Goal: Task Accomplishment & Management: Use online tool/utility

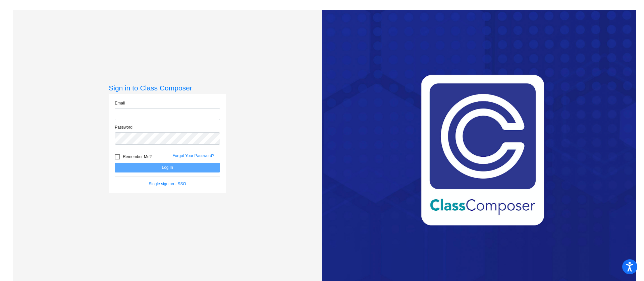
type input "[EMAIL_ADDRESS][DOMAIN_NAME]"
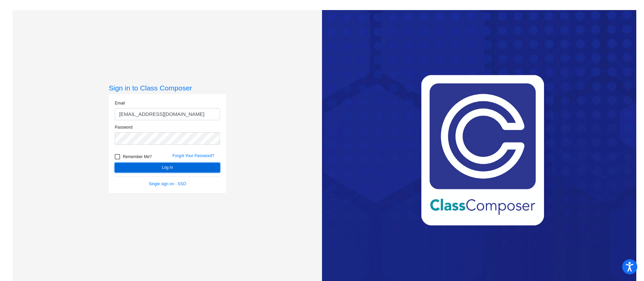
click at [197, 169] on button "Log In" at bounding box center [167, 168] width 105 height 10
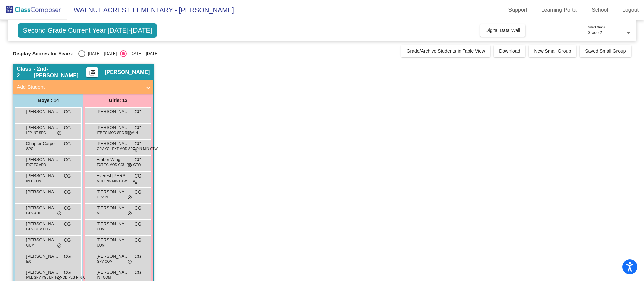
click at [81, 55] on div "Select an option" at bounding box center [81, 53] width 7 height 7
click at [81, 57] on input "[DATE] - [DATE]" at bounding box center [81, 57] width 0 height 0
radio input "true"
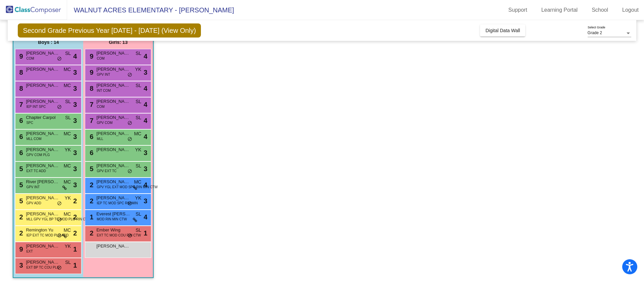
scroll to position [62, 0]
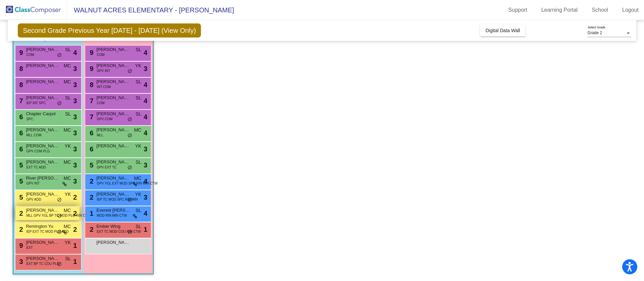
click at [36, 218] on span "MLL GPV YGL BP TC MOD PLG RIN CTW" at bounding box center [58, 215] width 64 height 5
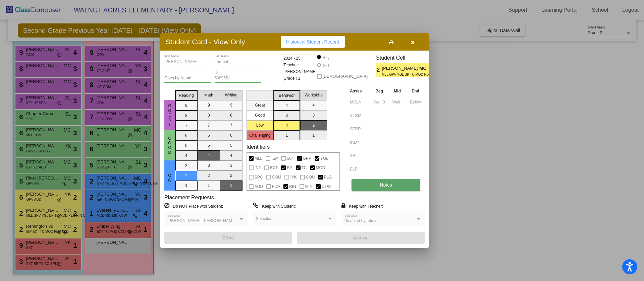
click at [380, 182] on span "Notes" at bounding box center [385, 184] width 12 height 5
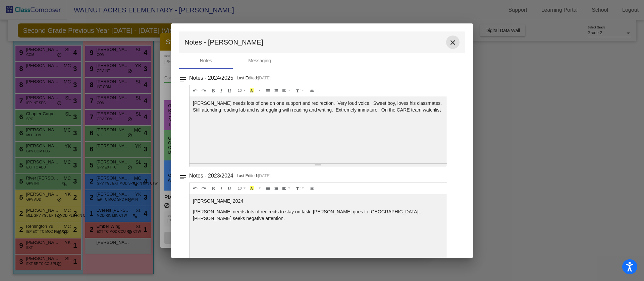
click at [450, 43] on mat-icon "close" at bounding box center [453, 43] width 8 height 8
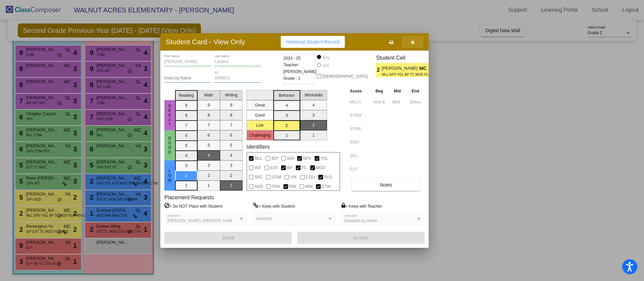
click at [411, 42] on icon "button" at bounding box center [413, 42] width 4 height 5
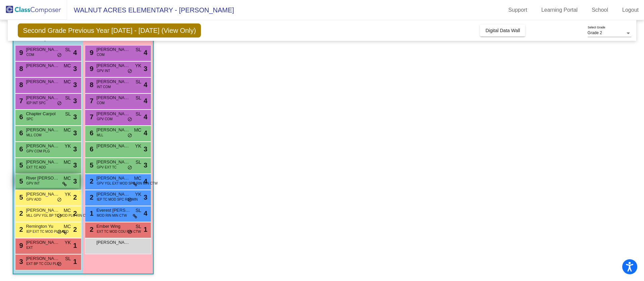
click at [43, 184] on div "5 River [PERSON_NAME] GPV INT MC lock do_not_disturb_alt 3" at bounding box center [47, 181] width 64 height 14
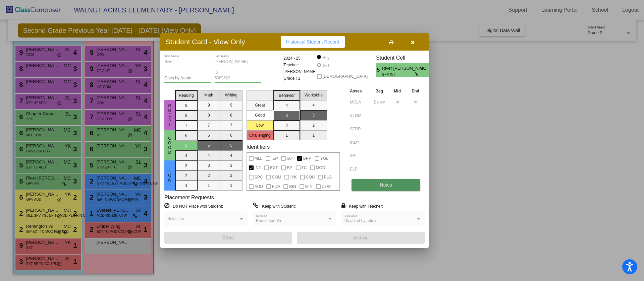
click at [391, 185] on span "Notes" at bounding box center [385, 184] width 12 height 5
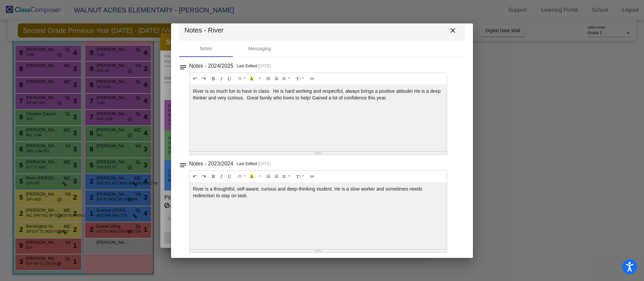
scroll to position [15, 0]
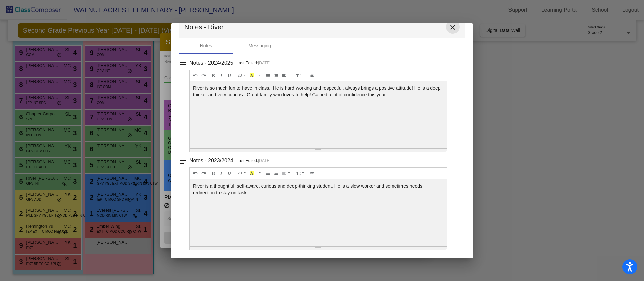
click at [450, 27] on mat-icon "close" at bounding box center [453, 27] width 8 height 8
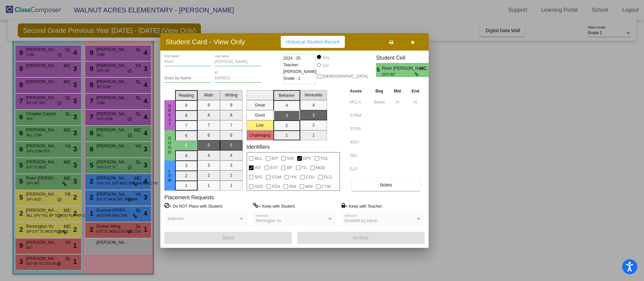
click at [40, 148] on div at bounding box center [322, 140] width 644 height 281
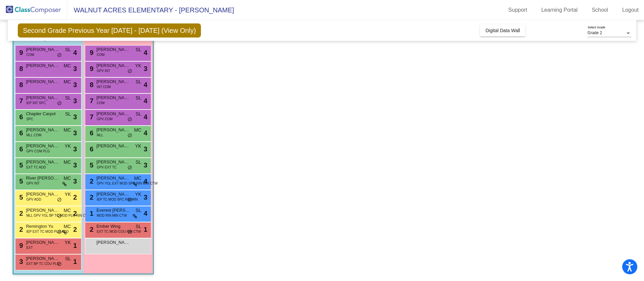
click at [40, 149] on span "GPV COM PLG" at bounding box center [37, 151] width 23 height 5
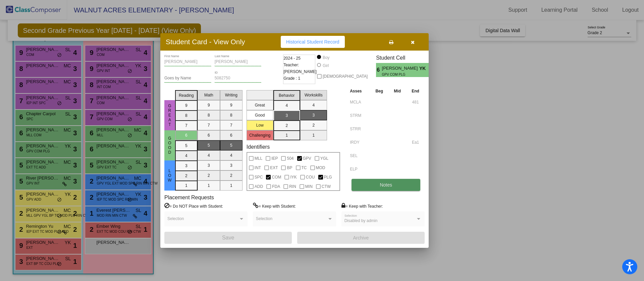
click at [403, 184] on button "Notes" at bounding box center [385, 185] width 69 height 12
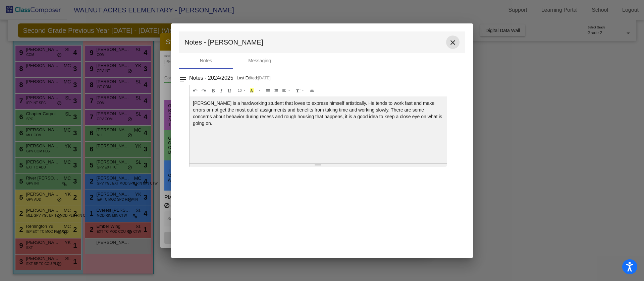
click at [454, 40] on mat-icon "close" at bounding box center [453, 43] width 8 height 8
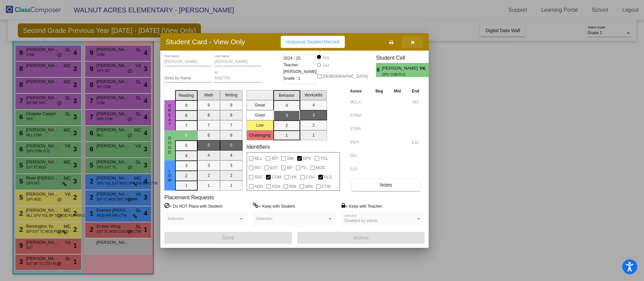
click at [414, 41] on icon "button" at bounding box center [413, 42] width 4 height 5
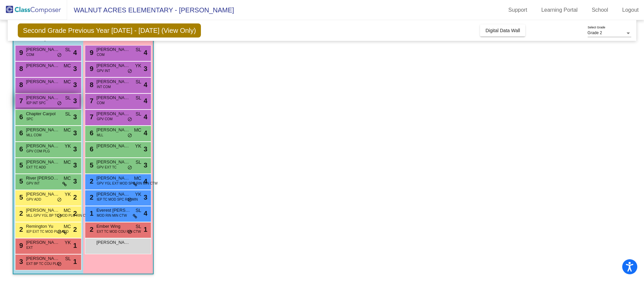
click at [48, 102] on div "7 Austin Dari IEP INT SPC SL lock do_not_disturb_alt 3" at bounding box center [47, 101] width 64 height 14
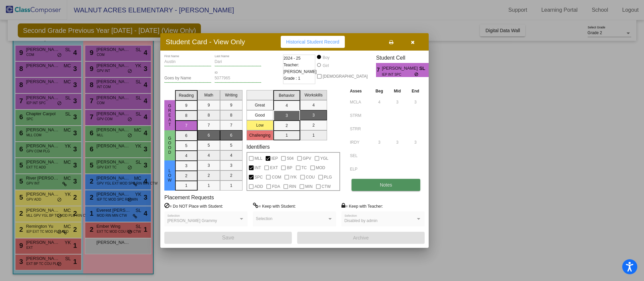
click at [379, 184] on button "Notes" at bounding box center [385, 185] width 69 height 12
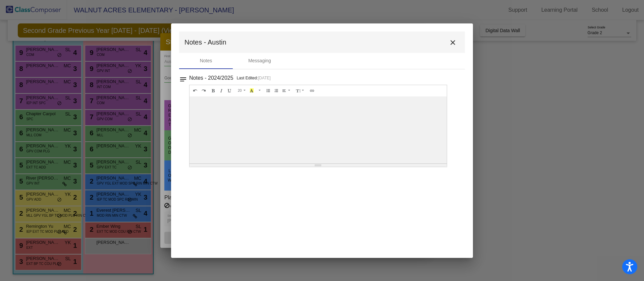
click at [452, 41] on mat-icon "close" at bounding box center [453, 43] width 8 height 8
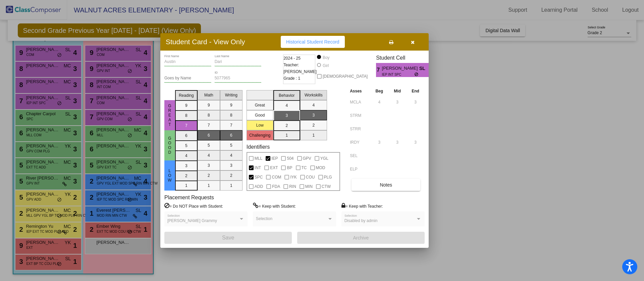
click at [413, 39] on button "button" at bounding box center [412, 42] width 21 height 12
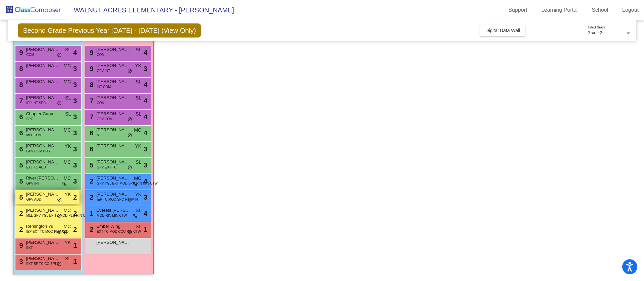
click at [40, 197] on span "GPV ADD" at bounding box center [33, 199] width 15 height 5
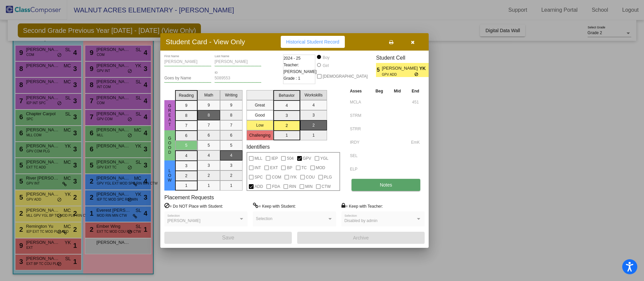
click at [368, 183] on button "Notes" at bounding box center [385, 185] width 69 height 12
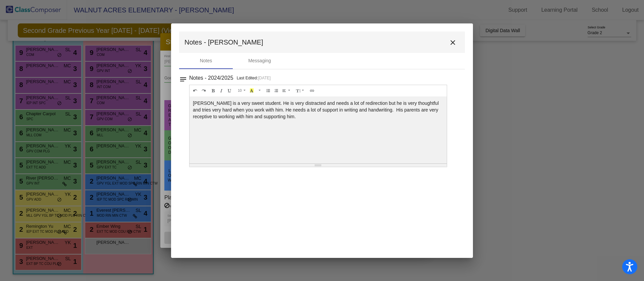
click at [454, 45] on mat-icon "close" at bounding box center [453, 43] width 8 height 8
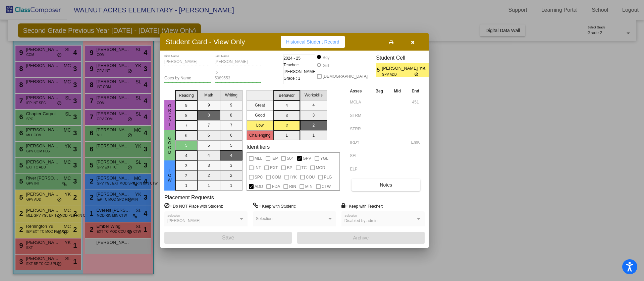
click at [44, 265] on div at bounding box center [322, 140] width 644 height 281
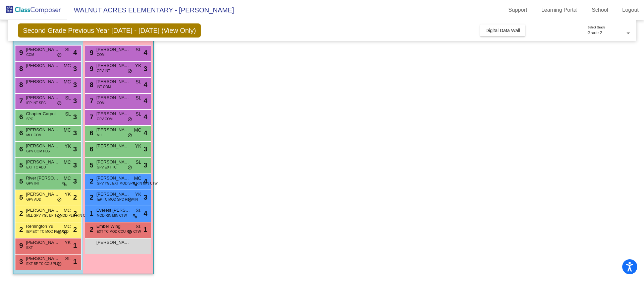
click at [44, 265] on span "EXT BP TC COU PLG" at bounding box center [42, 263] width 33 height 5
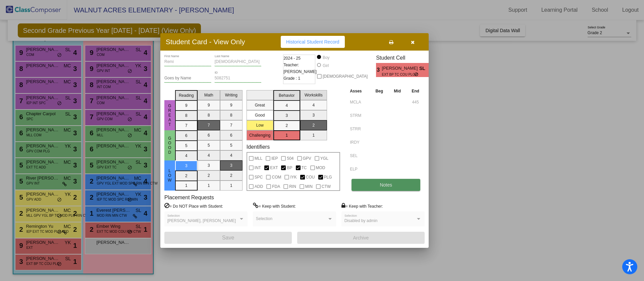
click at [371, 187] on button "Notes" at bounding box center [385, 185] width 69 height 12
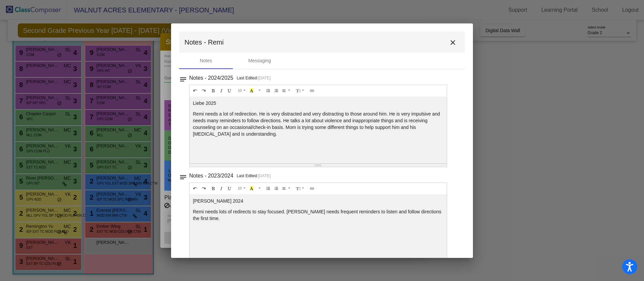
click at [452, 42] on mat-icon "close" at bounding box center [453, 43] width 8 height 8
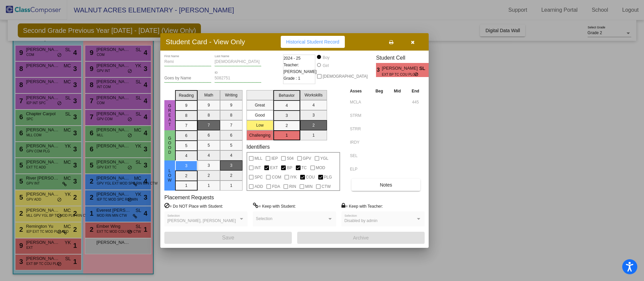
click at [413, 40] on icon "button" at bounding box center [413, 42] width 4 height 5
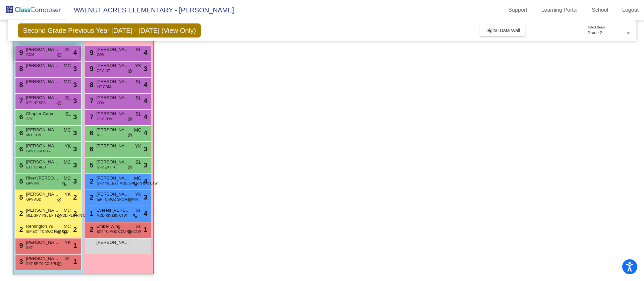
click at [56, 52] on span "[PERSON_NAME]" at bounding box center [43, 49] width 34 height 7
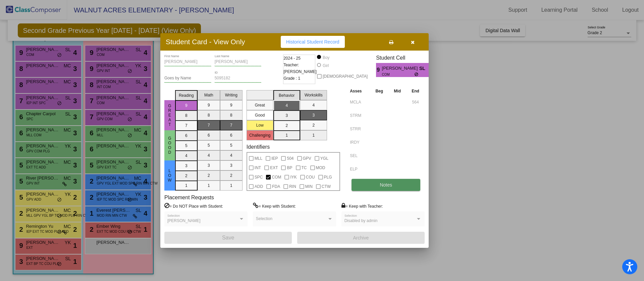
click at [389, 184] on span "Notes" at bounding box center [385, 184] width 12 height 5
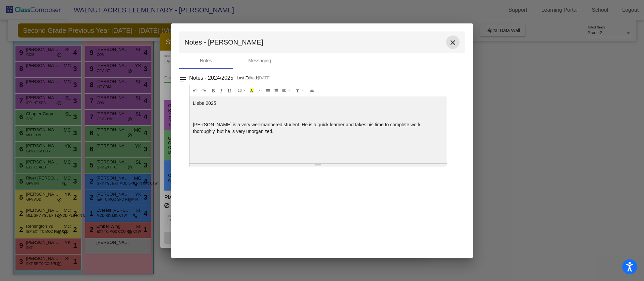
click at [455, 40] on mat-icon "close" at bounding box center [453, 43] width 8 height 8
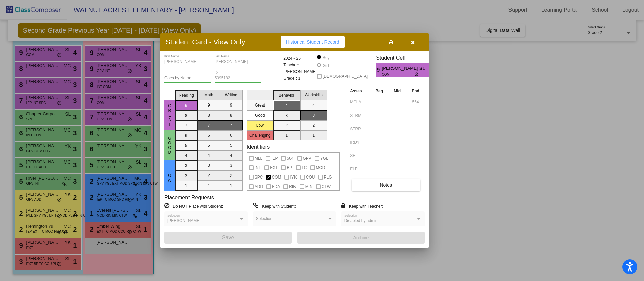
click at [47, 73] on div at bounding box center [322, 140] width 644 height 281
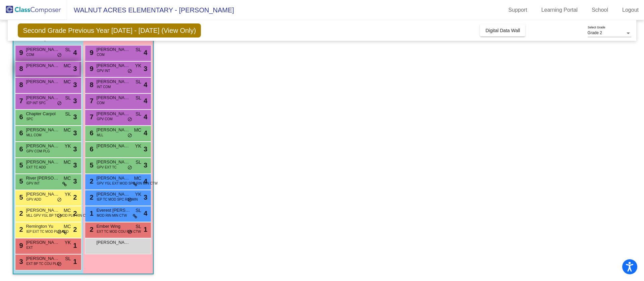
click at [47, 73] on div "8 [PERSON_NAME] MC lock do_not_disturb_alt 3" at bounding box center [47, 69] width 64 height 14
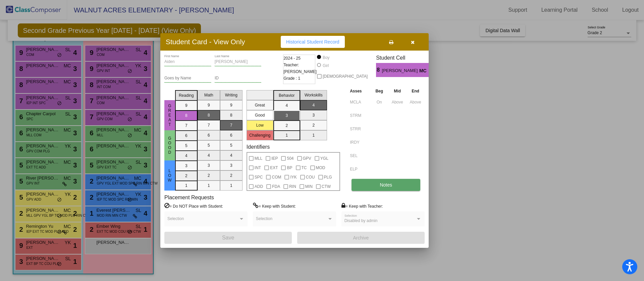
click at [378, 190] on button "Notes" at bounding box center [385, 185] width 69 height 12
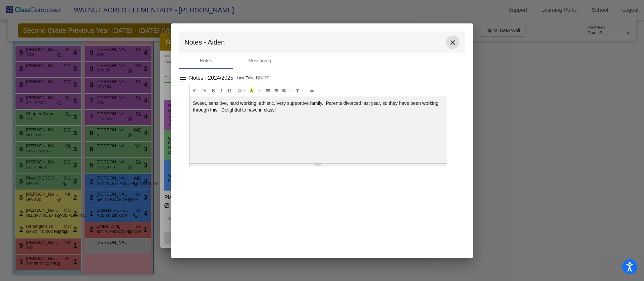
click at [450, 44] on mat-icon "close" at bounding box center [453, 43] width 8 height 8
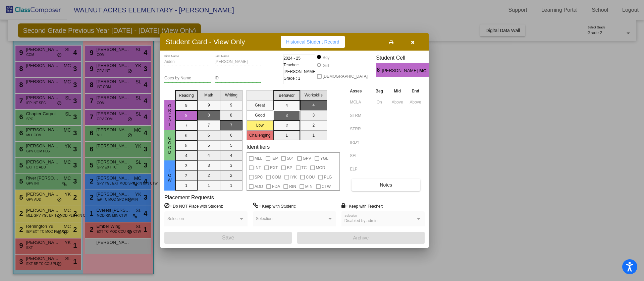
click at [42, 82] on div at bounding box center [322, 140] width 644 height 281
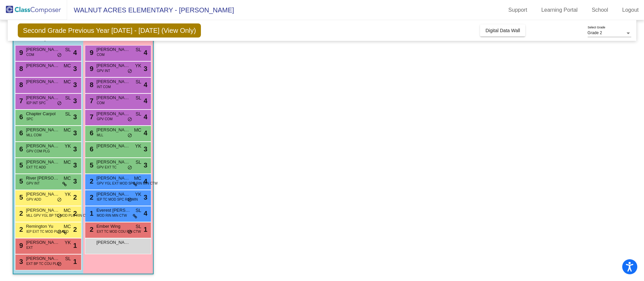
click at [42, 82] on span "[PERSON_NAME]" at bounding box center [43, 81] width 34 height 7
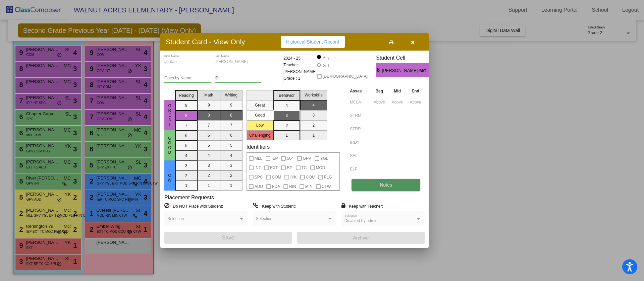
click at [368, 185] on button "Notes" at bounding box center [385, 185] width 69 height 12
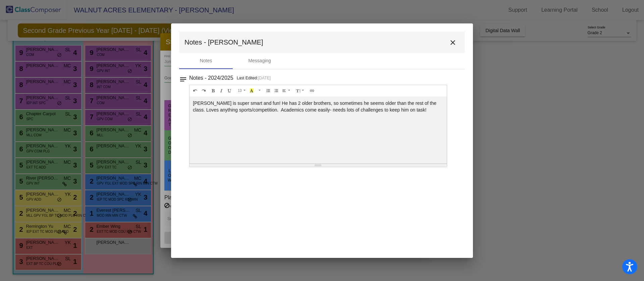
click at [453, 44] on mat-icon "close" at bounding box center [453, 43] width 8 height 8
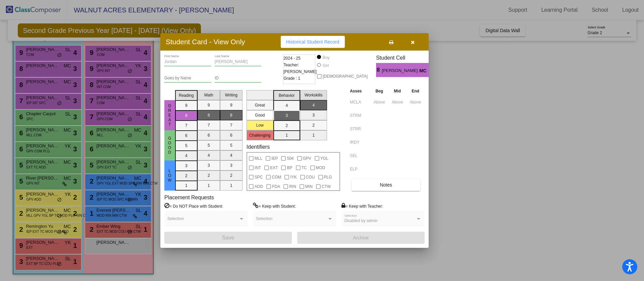
click at [416, 41] on button "button" at bounding box center [412, 42] width 21 height 12
